Goal: Information Seeking & Learning: Compare options

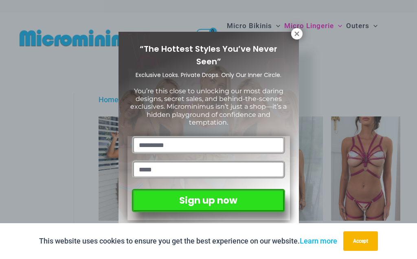
click at [295, 36] on icon at bounding box center [297, 33] width 4 height 4
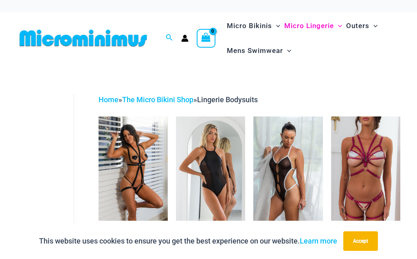
click at [99, 117] on img at bounding box center [99, 117] width 0 height 0
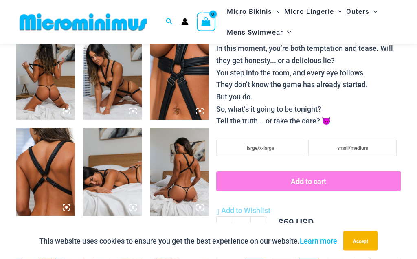
scroll to position [283, 0]
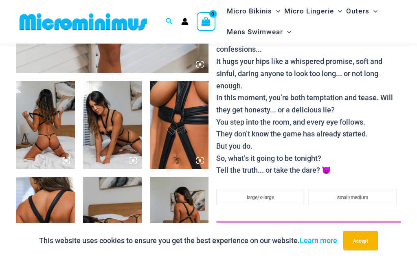
click at [192, 120] on img at bounding box center [179, 126] width 59 height 88
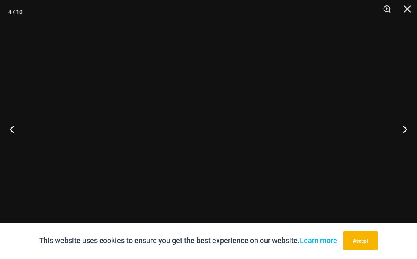
scroll to position [284, 0]
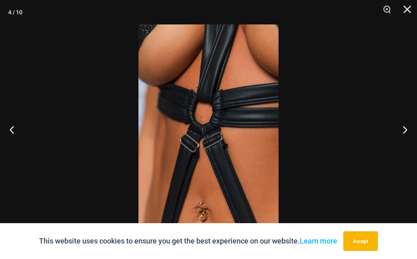
click at [403, 126] on button "Next" at bounding box center [402, 129] width 31 height 41
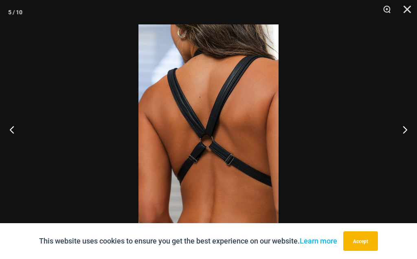
click at [405, 125] on button "Next" at bounding box center [402, 129] width 31 height 41
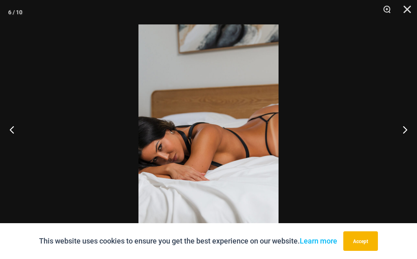
click at [403, 127] on button "Next" at bounding box center [402, 129] width 31 height 41
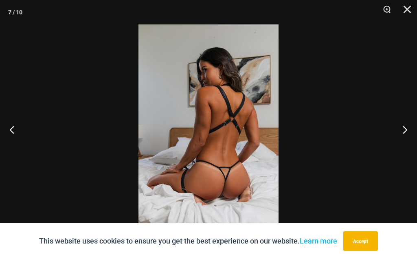
click at [404, 129] on button "Next" at bounding box center [402, 129] width 31 height 41
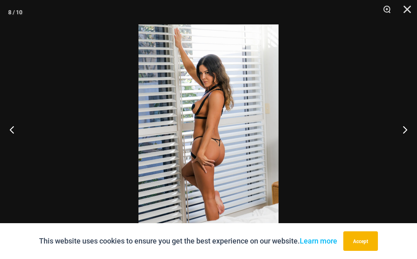
click at [404, 127] on button "Next" at bounding box center [402, 129] width 31 height 41
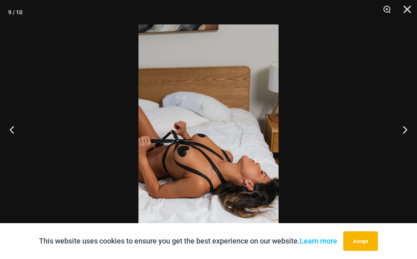
click at [406, 129] on button "Next" at bounding box center [402, 129] width 31 height 41
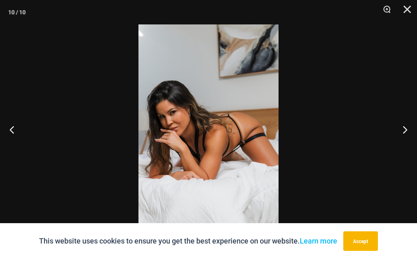
click at [405, 128] on button "Next" at bounding box center [402, 129] width 31 height 41
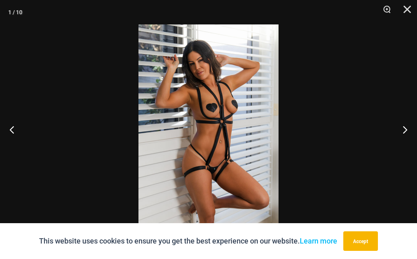
click at [404, 126] on button "Next" at bounding box center [402, 129] width 31 height 41
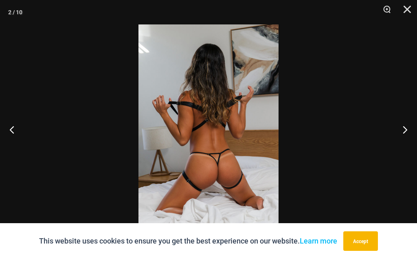
click at [404, 128] on button "Next" at bounding box center [402, 129] width 31 height 41
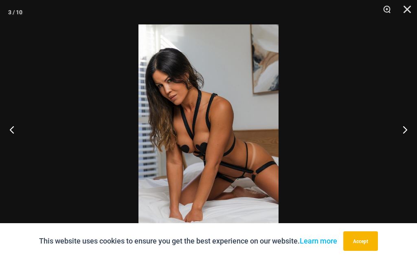
click at [404, 6] on button "Close" at bounding box center [405, 12] width 20 height 24
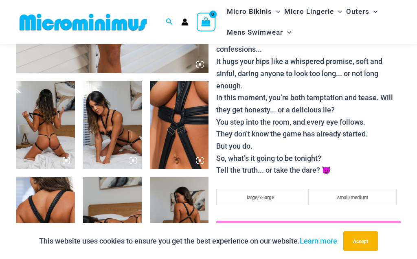
click at [404, 6] on button "Close" at bounding box center [405, 12] width 20 height 24
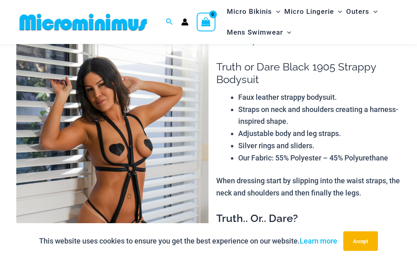
scroll to position [27, 0]
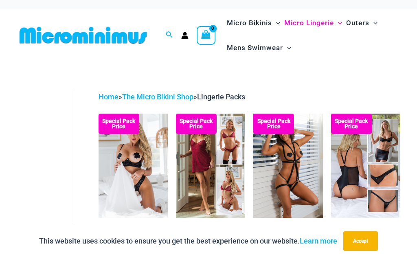
scroll to position [1, 0]
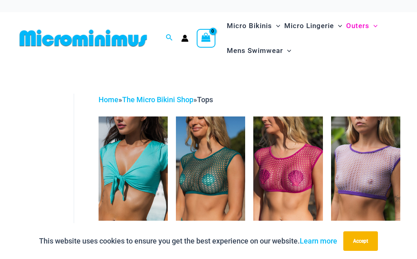
scroll to position [0, 0]
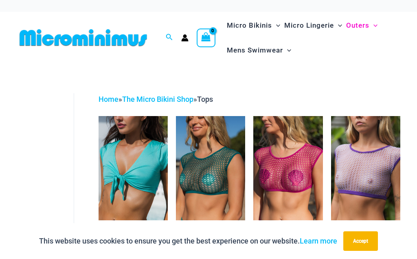
click at [331, 116] on img at bounding box center [331, 116] width 0 height 0
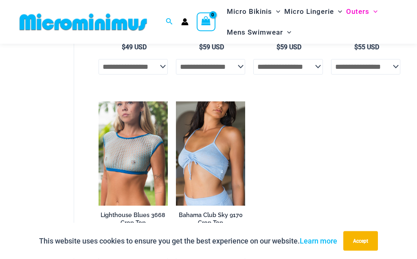
scroll to position [194, 0]
click at [176, 101] on img at bounding box center [176, 101] width 0 height 0
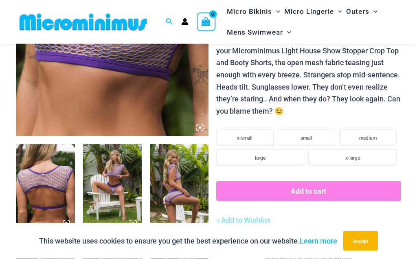
scroll to position [221, 0]
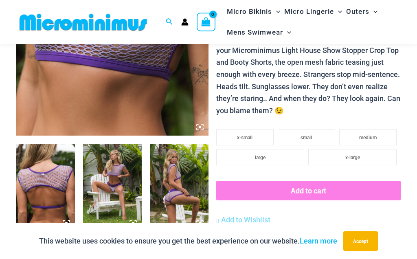
click at [123, 183] on img at bounding box center [112, 188] width 59 height 88
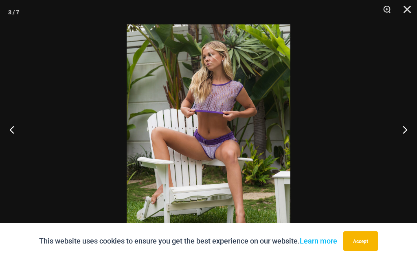
click at [406, 140] on button "Next" at bounding box center [402, 129] width 31 height 41
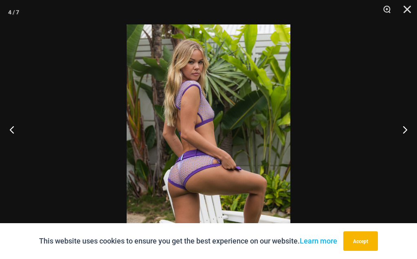
click at [404, 143] on button "Next" at bounding box center [402, 129] width 31 height 41
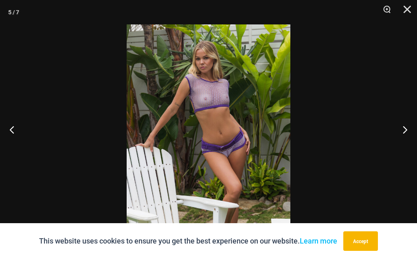
click at [401, 145] on button "Next" at bounding box center [402, 129] width 31 height 41
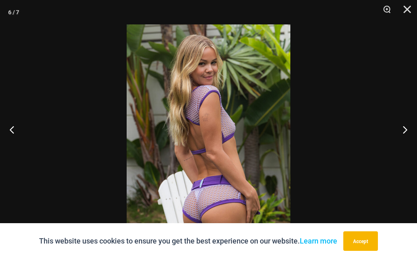
click at [404, 150] on button "Next" at bounding box center [402, 129] width 31 height 41
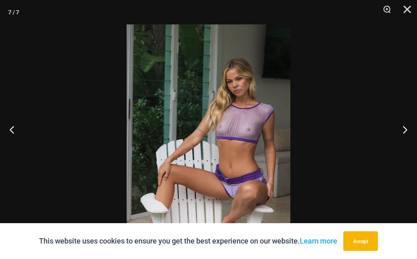
click at [405, 150] on button "Next" at bounding box center [402, 129] width 31 height 41
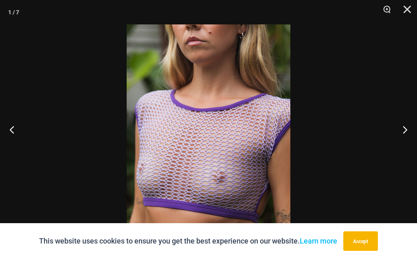
click at [405, 145] on button "Next" at bounding box center [402, 129] width 31 height 41
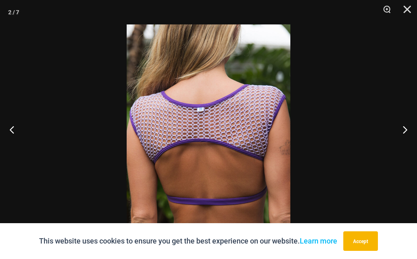
click at [406, 11] on button "Close" at bounding box center [405, 12] width 20 height 24
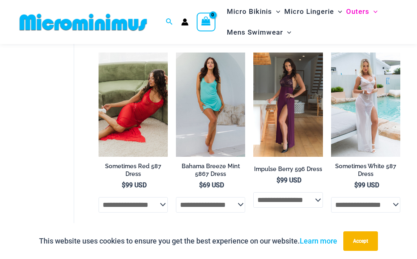
scroll to position [55, 0]
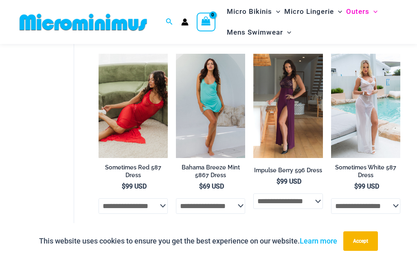
click at [331, 54] on img at bounding box center [331, 54] width 0 height 0
click at [254, 54] on img at bounding box center [254, 54] width 0 height 0
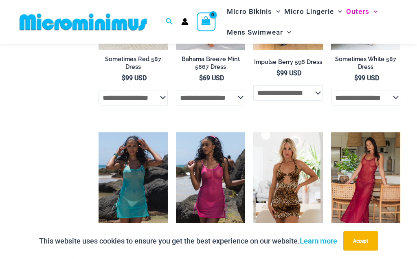
scroll to position [196, 0]
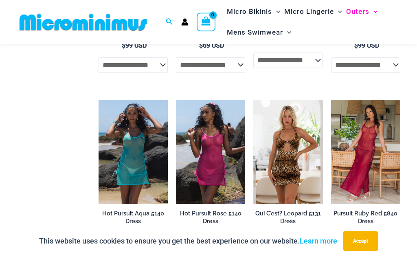
click at [331, 100] on img at bounding box center [331, 100] width 0 height 0
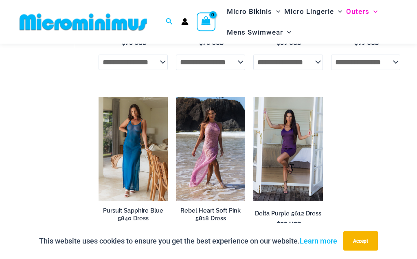
scroll to position [386, 0]
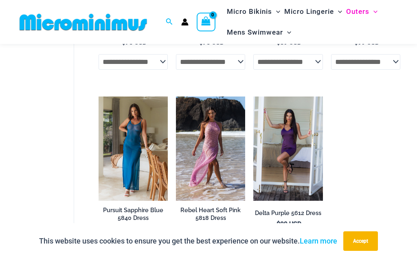
click at [99, 97] on img at bounding box center [99, 97] width 0 height 0
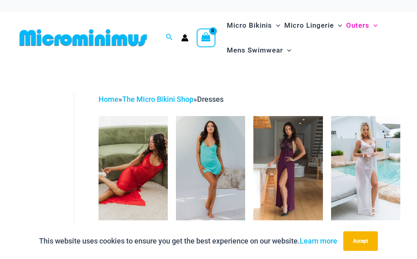
scroll to position [0, 0]
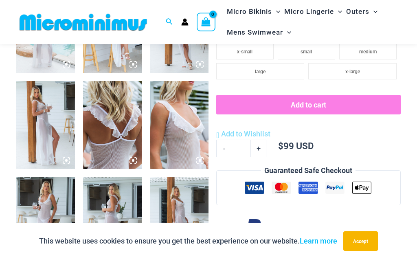
scroll to position [392, 0]
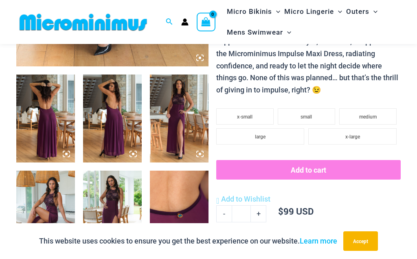
scroll to position [293, 0]
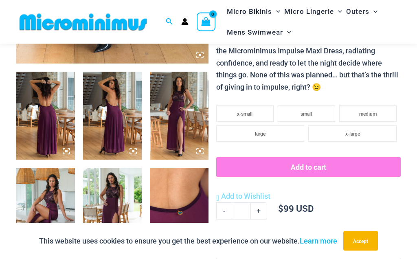
click at [51, 210] on img at bounding box center [45, 212] width 59 height 88
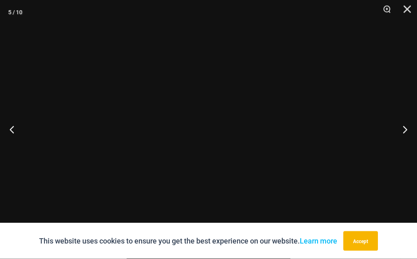
scroll to position [293, 0]
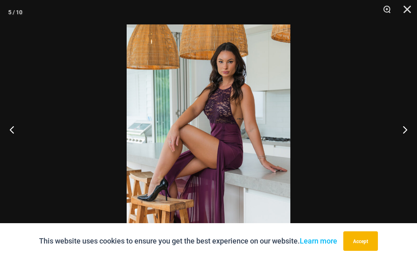
click at [404, 9] on button "Close" at bounding box center [405, 12] width 20 height 24
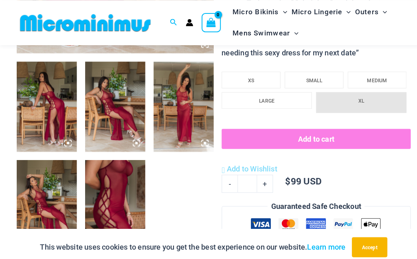
scroll to position [305, 0]
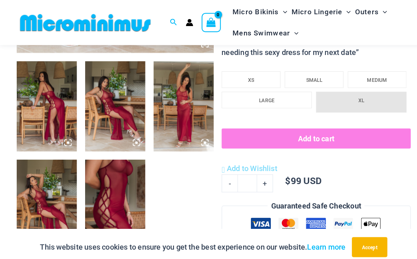
click at [193, 102] on img at bounding box center [179, 104] width 59 height 88
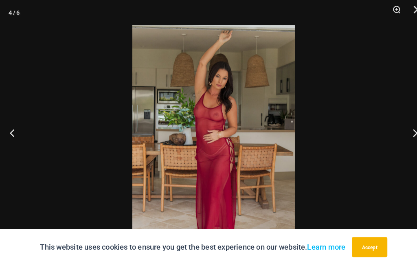
click at [407, 143] on button "Next" at bounding box center [402, 129] width 31 height 41
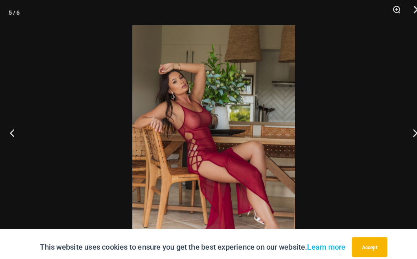
click at [406, 143] on button "Next" at bounding box center [402, 129] width 31 height 41
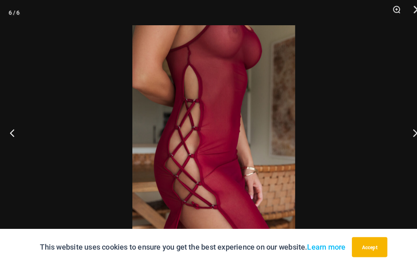
click at [398, 137] on button "Next" at bounding box center [402, 129] width 31 height 41
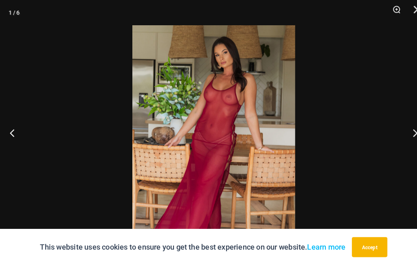
click at [406, 137] on button "Next" at bounding box center [402, 129] width 31 height 41
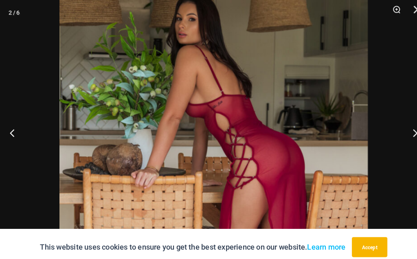
click at [392, 130] on button "Next" at bounding box center [402, 129] width 31 height 41
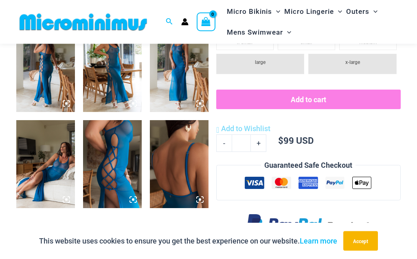
click at [50, 174] on img at bounding box center [45, 165] width 59 height 88
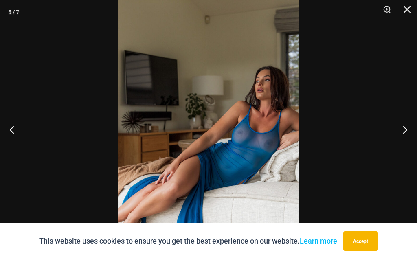
click at [397, 141] on button "Next" at bounding box center [402, 129] width 31 height 41
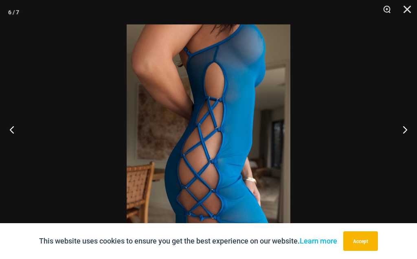
click at [401, 148] on button "Next" at bounding box center [402, 129] width 31 height 41
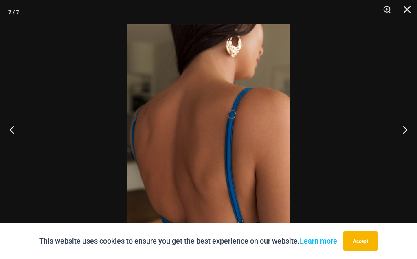
click at [401, 149] on button "Next" at bounding box center [402, 129] width 31 height 41
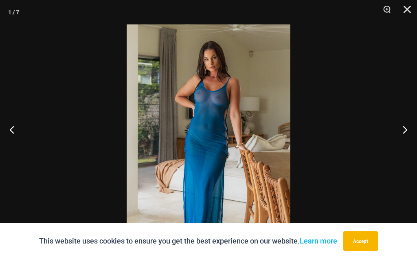
click at [401, 150] on button "Next" at bounding box center [402, 129] width 31 height 41
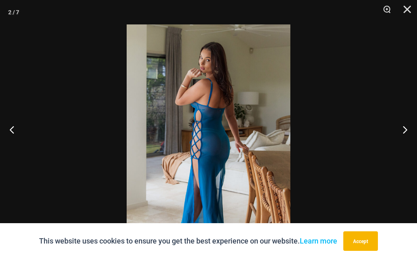
click at [400, 150] on button "Next" at bounding box center [402, 129] width 31 height 41
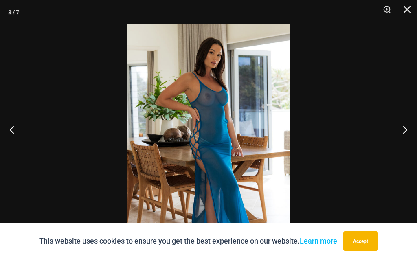
click at [402, 150] on button "Next" at bounding box center [402, 129] width 31 height 41
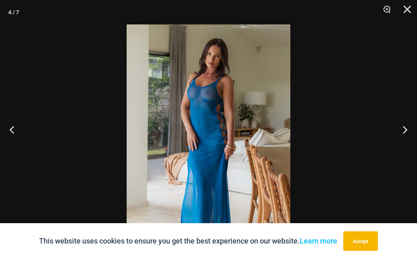
click at [405, 9] on button "Close" at bounding box center [405, 12] width 20 height 24
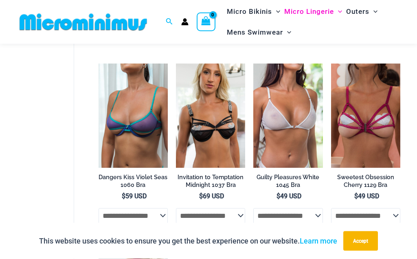
scroll to position [232, 0]
click at [254, 64] on img at bounding box center [254, 64] width 0 height 0
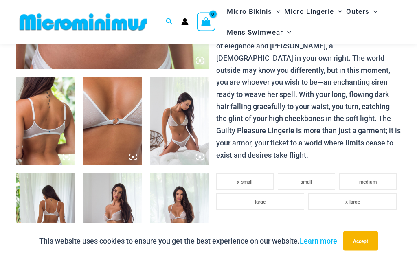
scroll to position [288, 0]
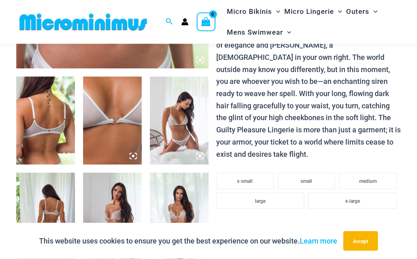
click at [194, 128] on img at bounding box center [179, 121] width 59 height 88
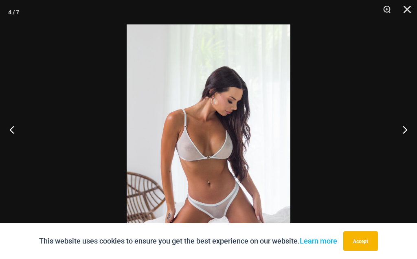
click at [400, 149] on button "Next" at bounding box center [402, 129] width 31 height 41
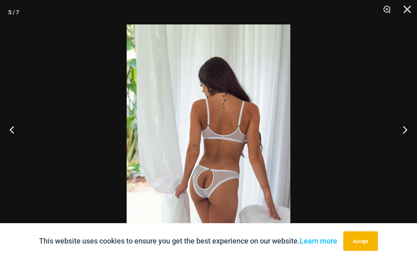
click at [408, 149] on button "Next" at bounding box center [402, 129] width 31 height 41
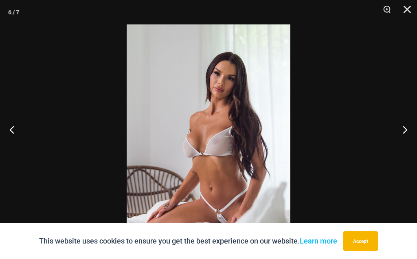
click at [406, 147] on button "Next" at bounding box center [402, 129] width 31 height 41
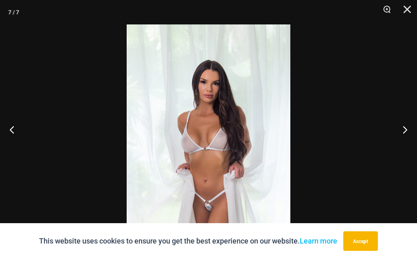
click at [408, 8] on button "Close" at bounding box center [405, 12] width 20 height 24
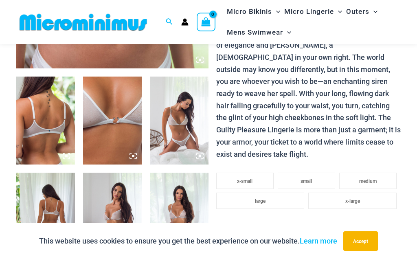
scroll to position [324, 0]
